Goal: Task Accomplishment & Management: Manage account settings

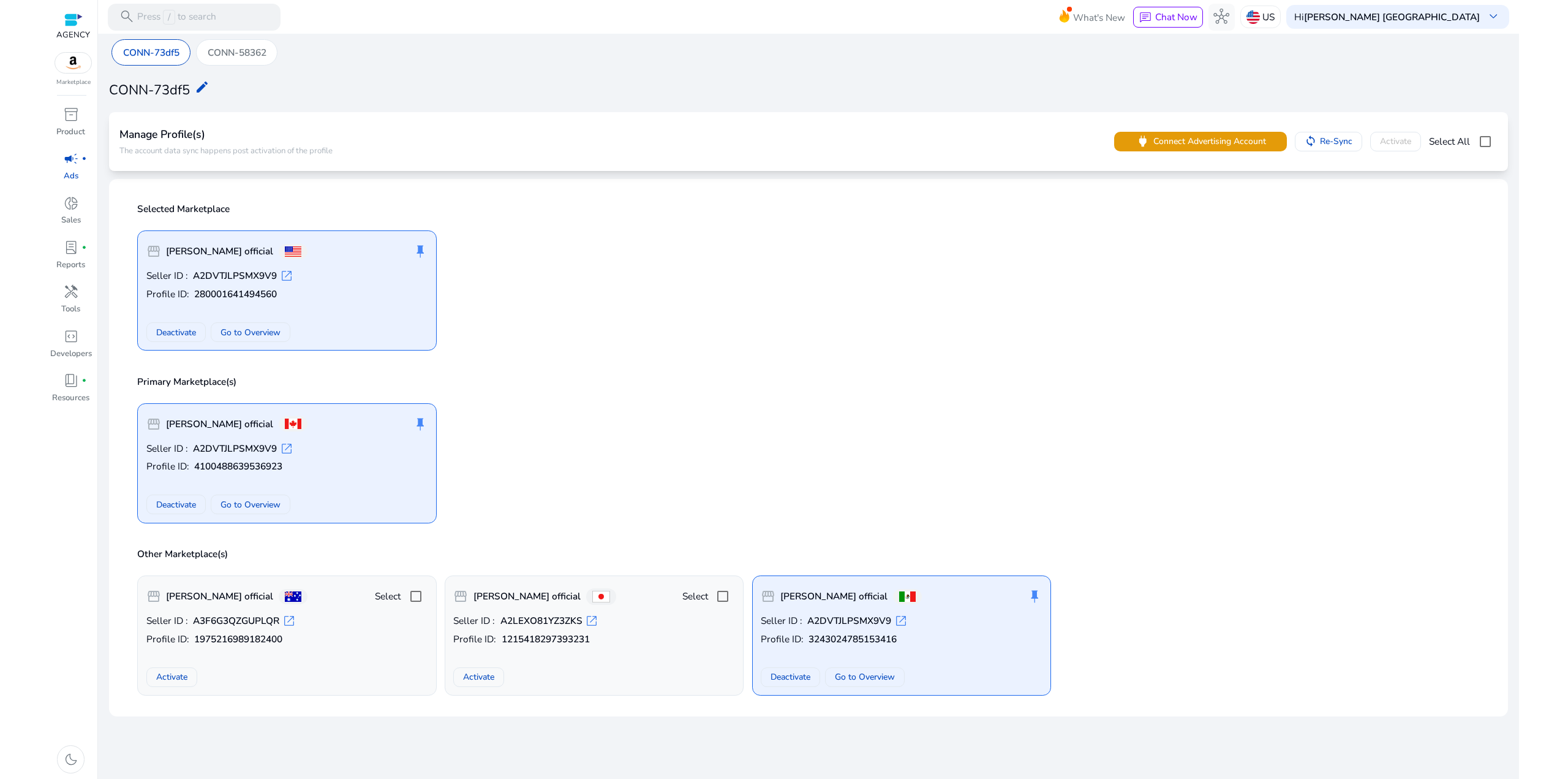
click at [1219, 118] on div "Manage Profile(s) The account data sync happens post activation of the profile …" at bounding box center [808, 141] width 1399 height 59
click at [1223, 131] on span at bounding box center [1200, 141] width 173 height 30
